Goal: Check status

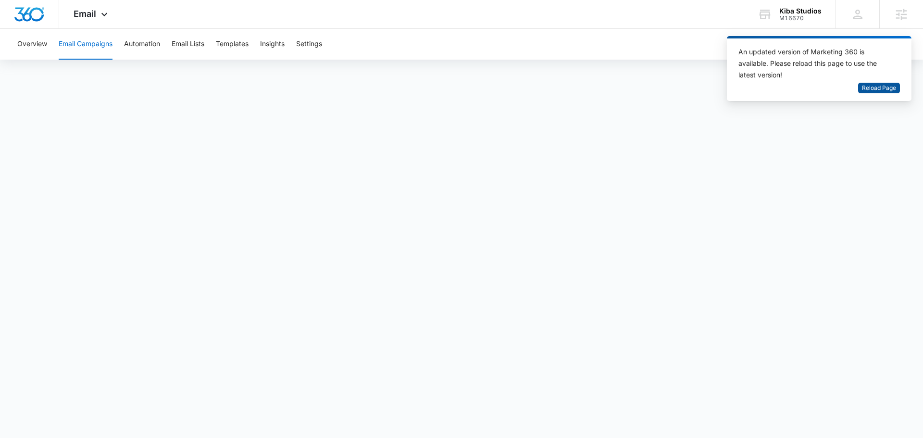
click at [869, 88] on span "Reload Page" at bounding box center [879, 88] width 34 height 9
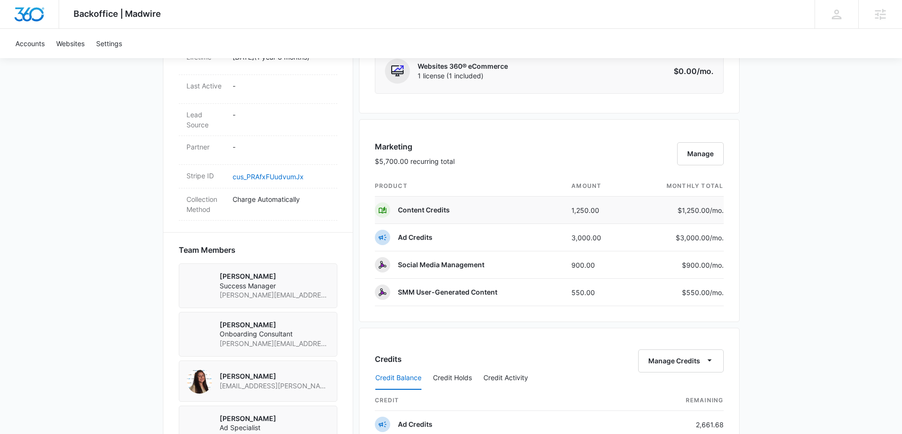
scroll to position [481, 0]
